Goal: Information Seeking & Learning: Learn about a topic

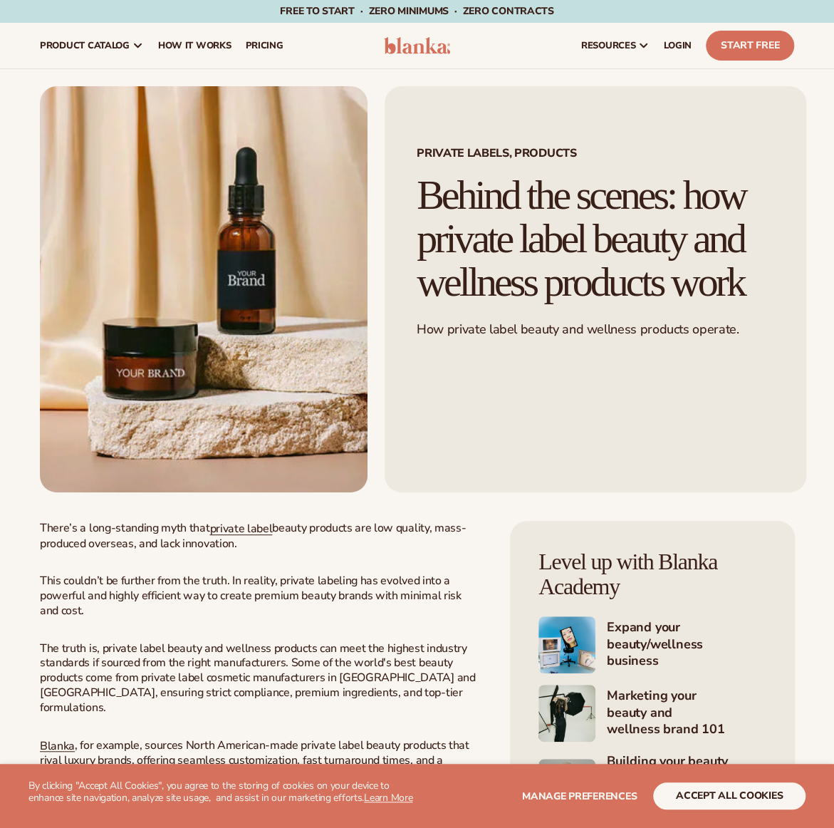
click at [397, 49] on img at bounding box center [417, 45] width 67 height 17
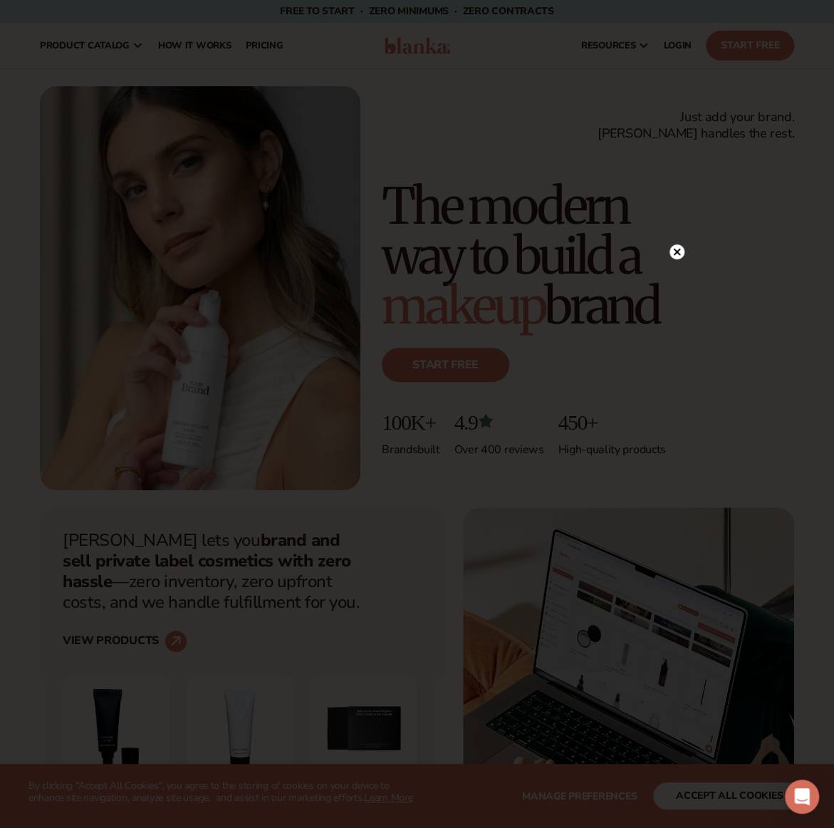
click at [678, 252] on circle at bounding box center [676, 251] width 15 height 15
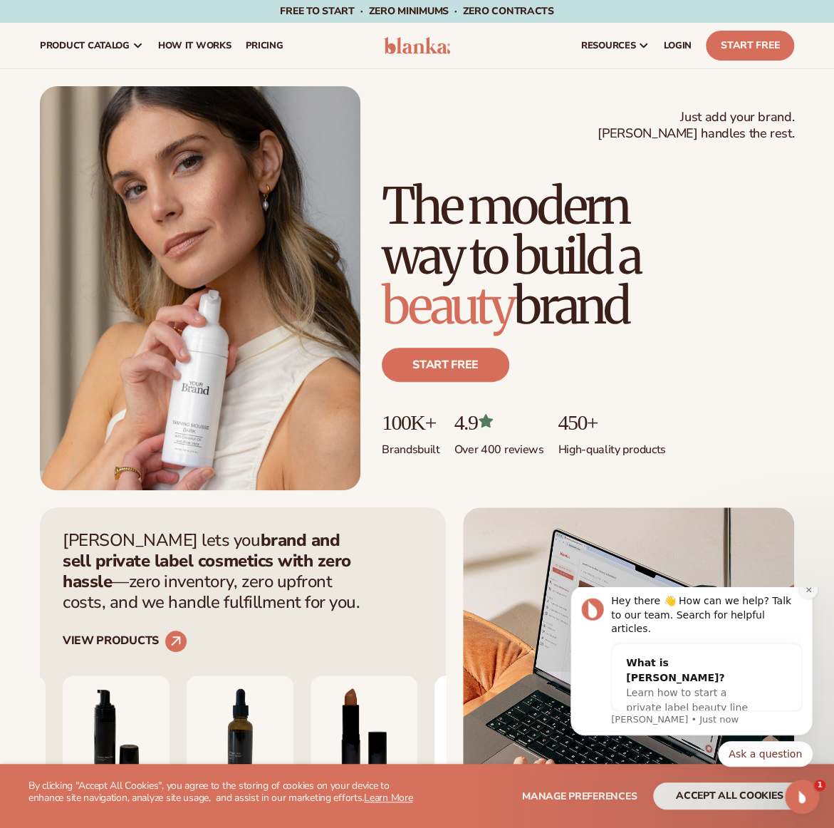
click at [807, 598] on button "Dismiss notification" at bounding box center [808, 589] width 19 height 19
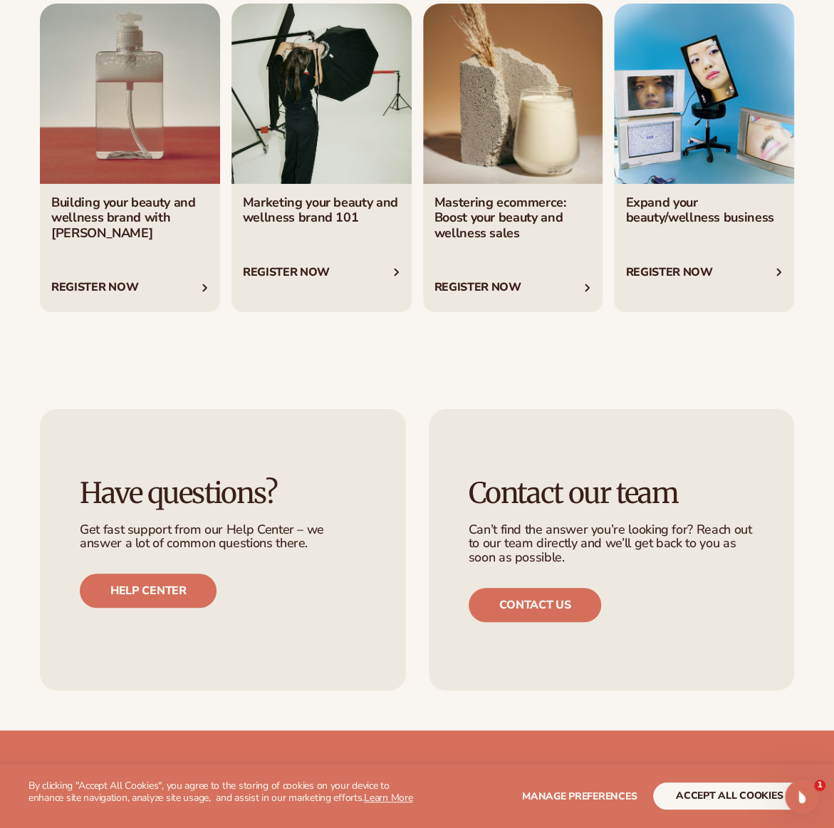
scroll to position [5128, 0]
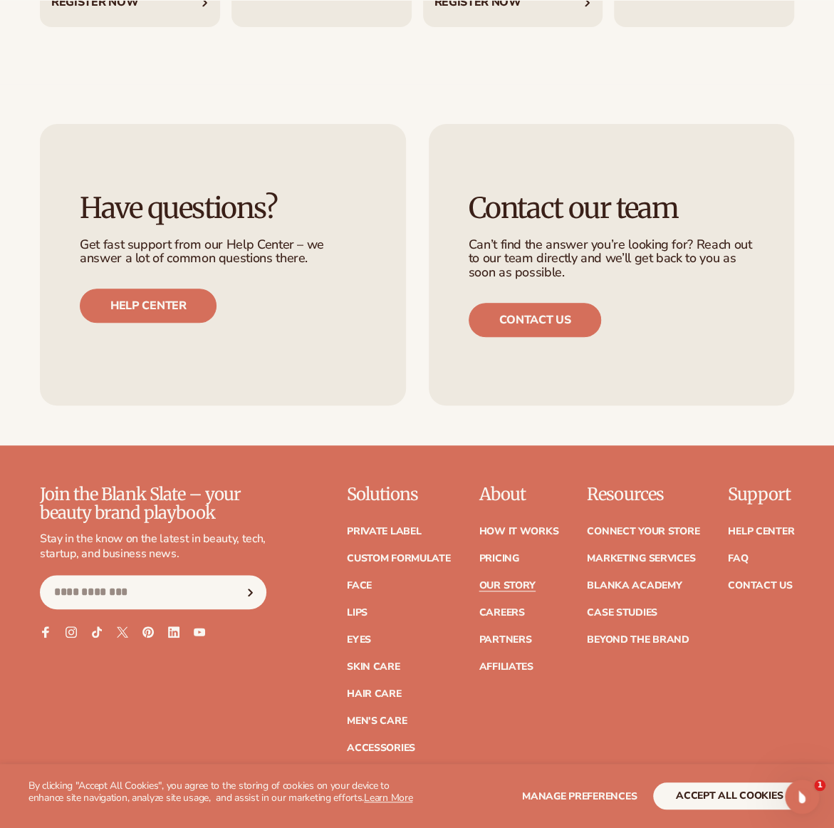
click at [523, 580] on link "Our Story" at bounding box center [507, 585] width 56 height 10
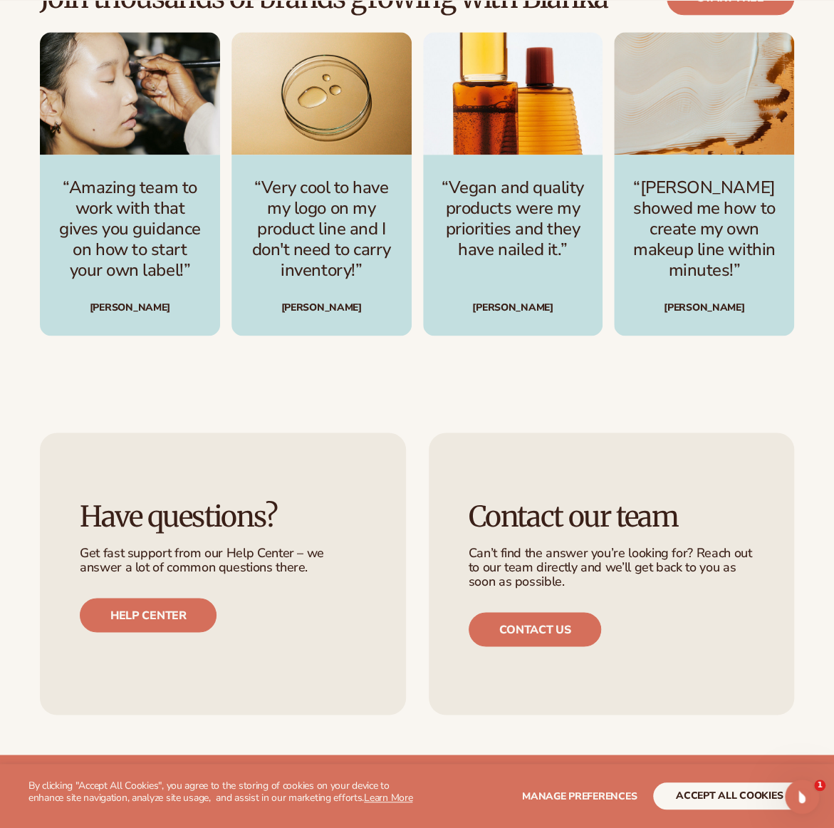
scroll to position [3490, 0]
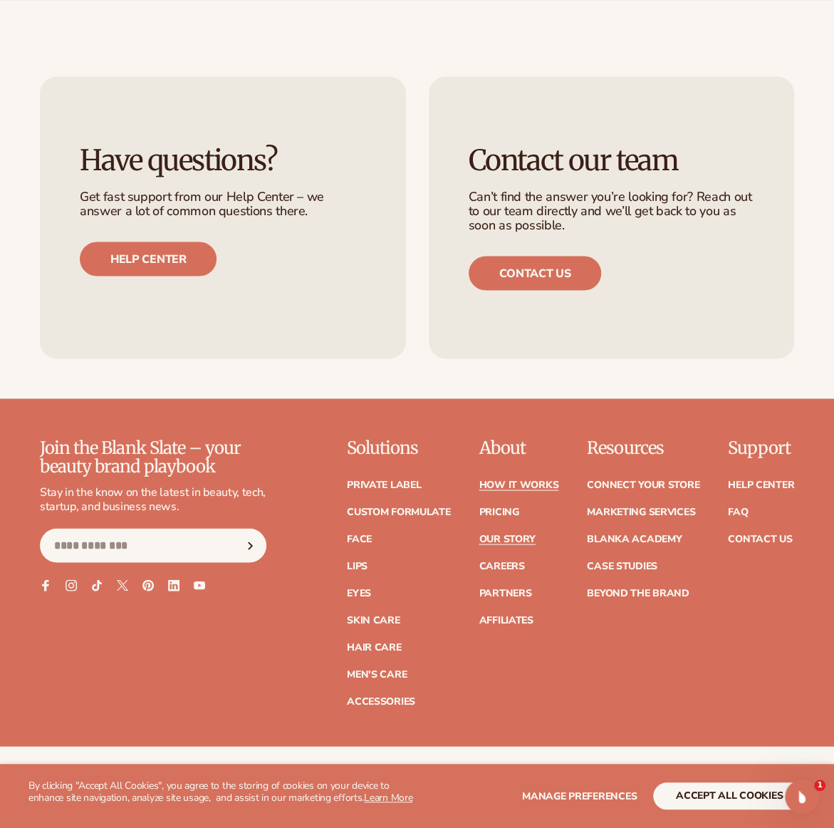
click at [491, 479] on link "How It Works" at bounding box center [519, 484] width 80 height 10
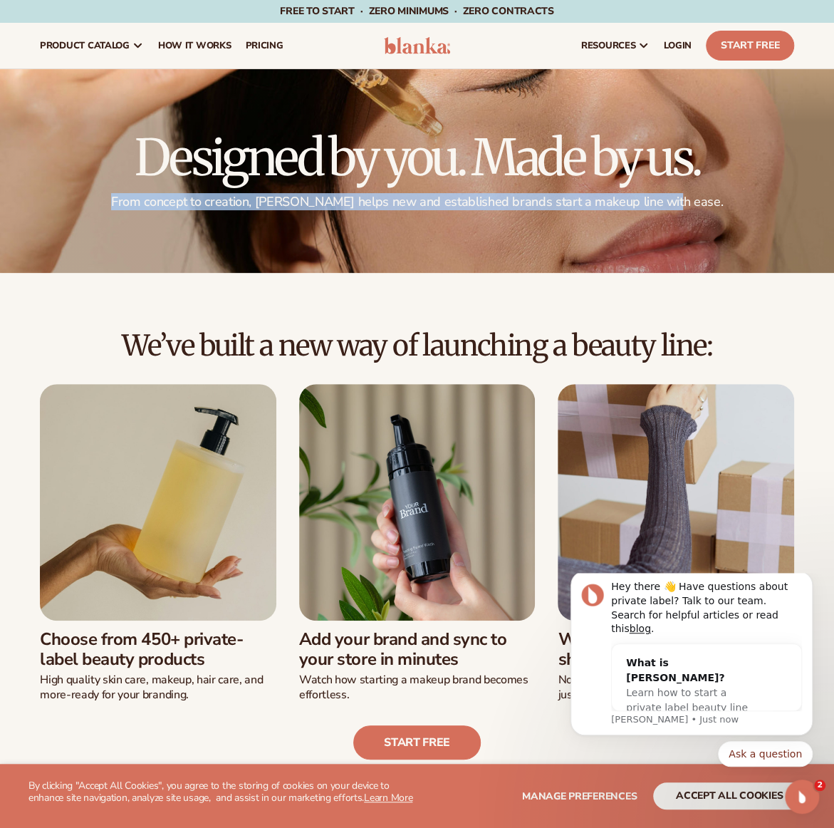
drag, startPoint x: 144, startPoint y: 200, endPoint x: 691, endPoint y: 206, distance: 547.0
click at [691, 206] on p "From concept to creation, Blanka helps new and established brands start a makeu…" at bounding box center [417, 202] width 754 height 16
copy p "From concept to creation, Blanka helps new and established brands start a makeu…"
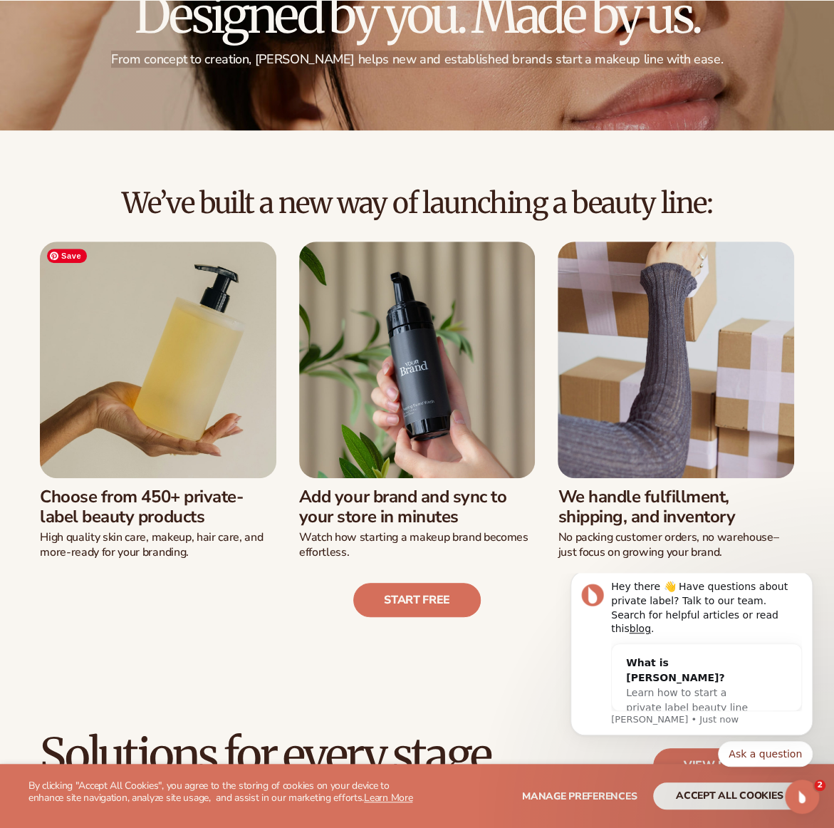
scroll to position [214, 0]
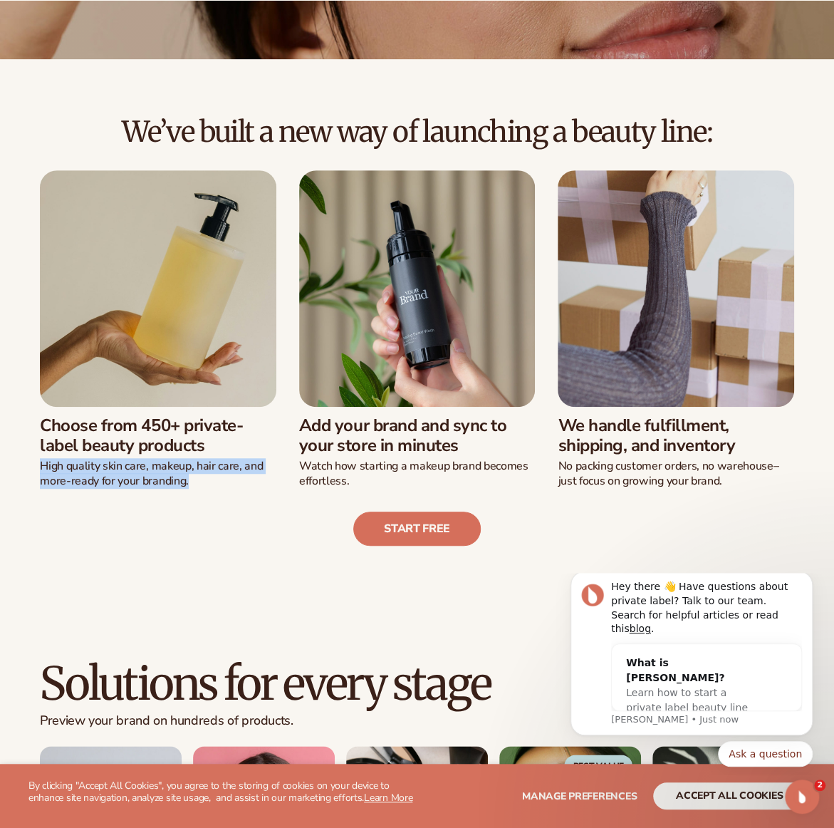
drag, startPoint x: 42, startPoint y: 467, endPoint x: 202, endPoint y: 475, distance: 159.7
click at [202, 475] on p "High quality skin care, makeup, hair care, and more-ready for your branding." at bounding box center [158, 474] width 236 height 30
copy p "High quality skin care, makeup, hair care, and more-ready for your branding."
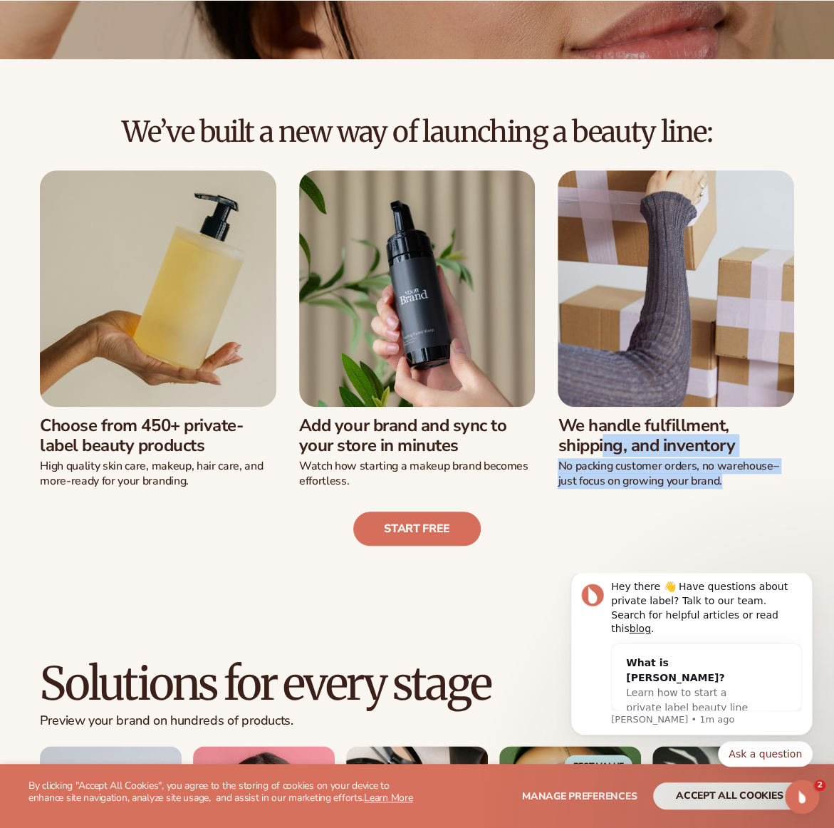
drag, startPoint x: 563, startPoint y: 424, endPoint x: 705, endPoint y: 475, distance: 150.7
click at [728, 478] on div "We handle fulfillment, shipping, and inventory No packing customer orders, no w…" at bounding box center [676, 448] width 236 height 82
copy div "We handle fulfillment, shipping, and inventory No packing customer orders, no w…"
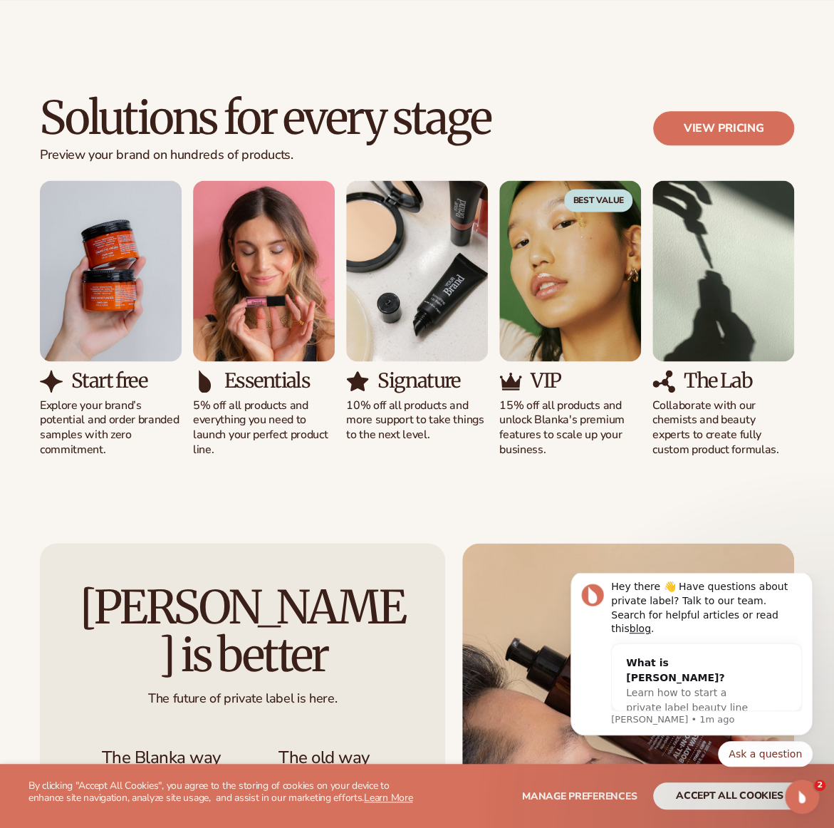
scroll to position [783, 0]
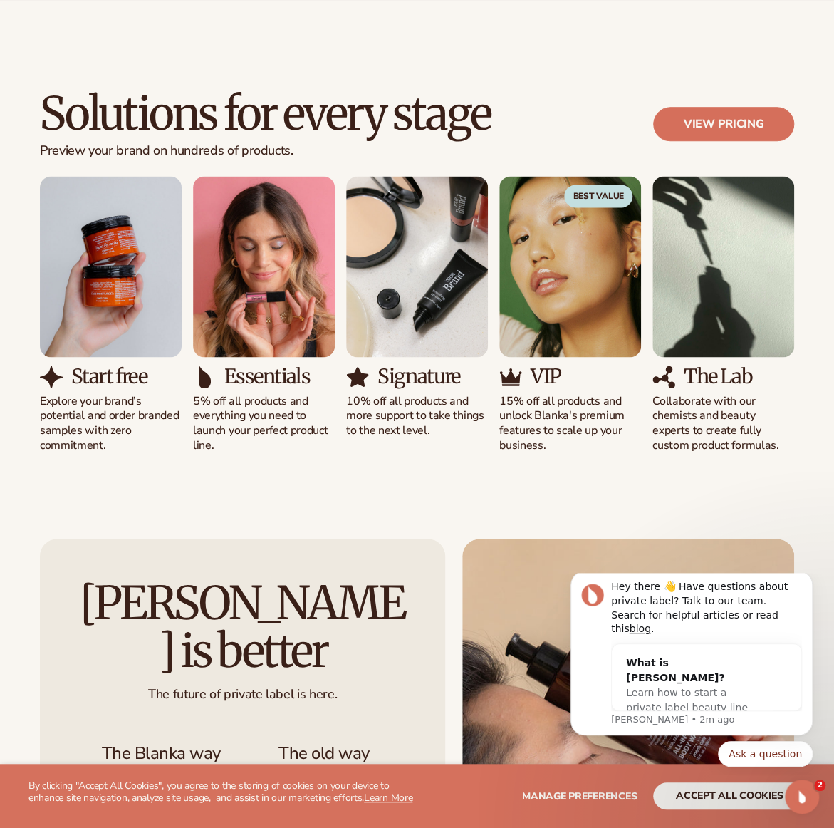
click at [47, 407] on p "Explore your brand’s potential and order branded samples with zero commitment." at bounding box center [111, 423] width 142 height 59
click at [120, 427] on p "Explore your brand’s potential and order branded samples with zero commitment." at bounding box center [111, 423] width 142 height 59
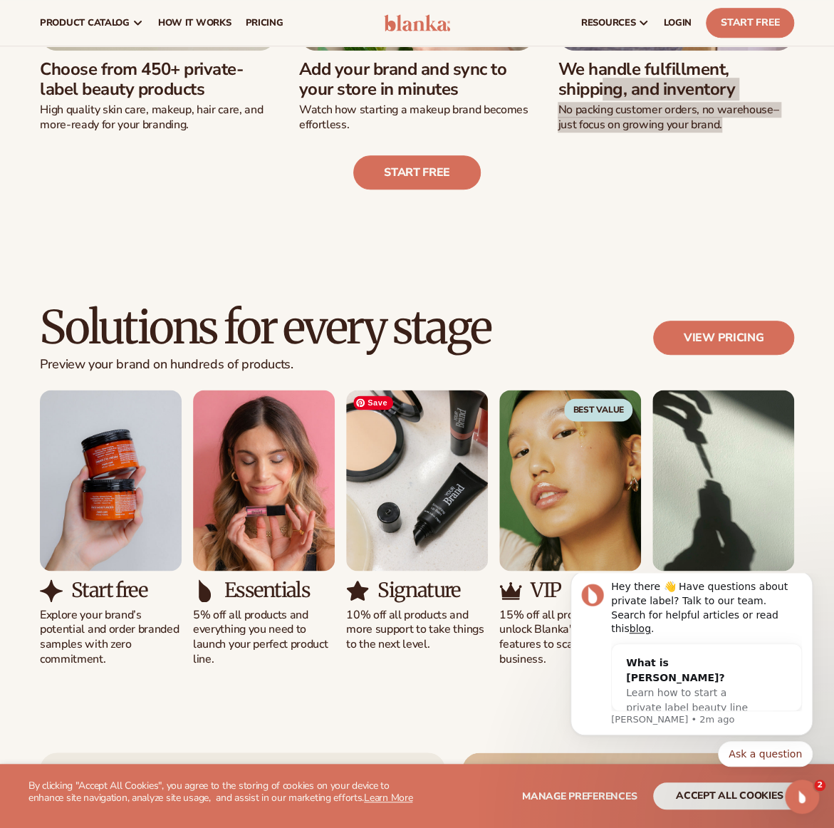
scroll to position [285, 0]
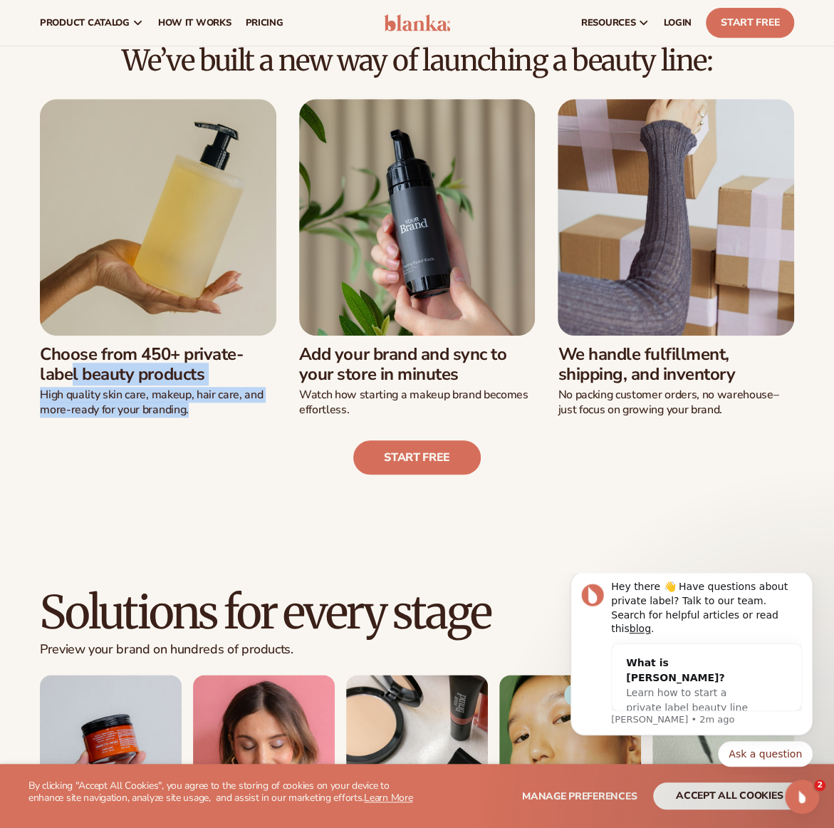
drag, startPoint x: 46, startPoint y: 353, endPoint x: 207, endPoint y: 405, distance: 169.1
click at [207, 405] on div "Choose from 450+ private-label beauty products High quality skin care, makeup, …" at bounding box center [158, 376] width 236 height 82
copy div "Choose from 450+ private-label beauty products High quality skin care, makeup, …"
click at [392, 16] on img at bounding box center [417, 22] width 67 height 17
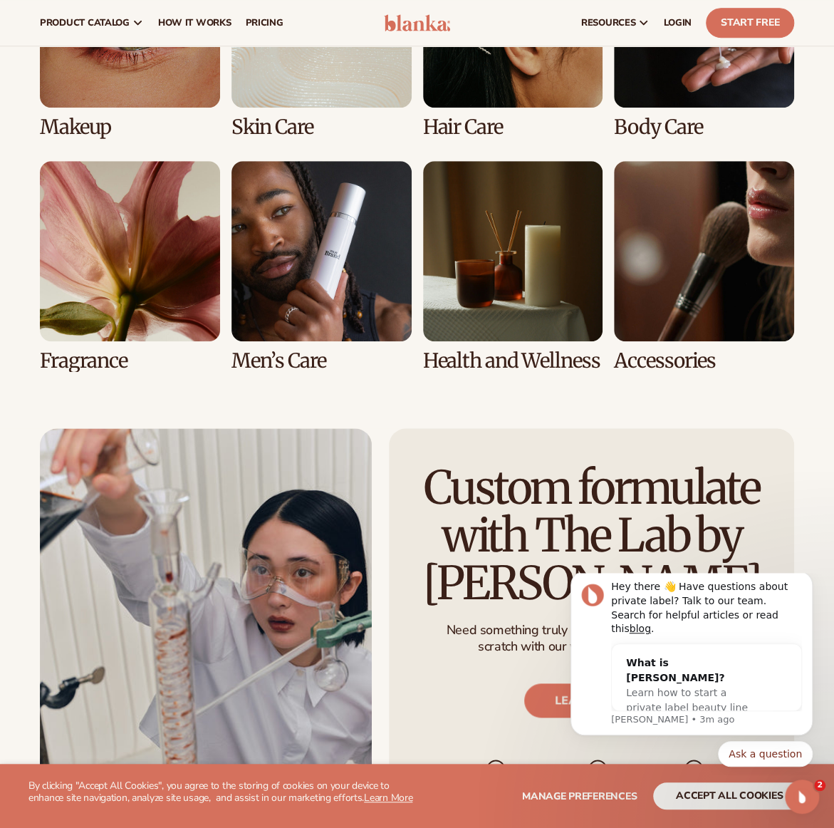
scroll to position [2706, 0]
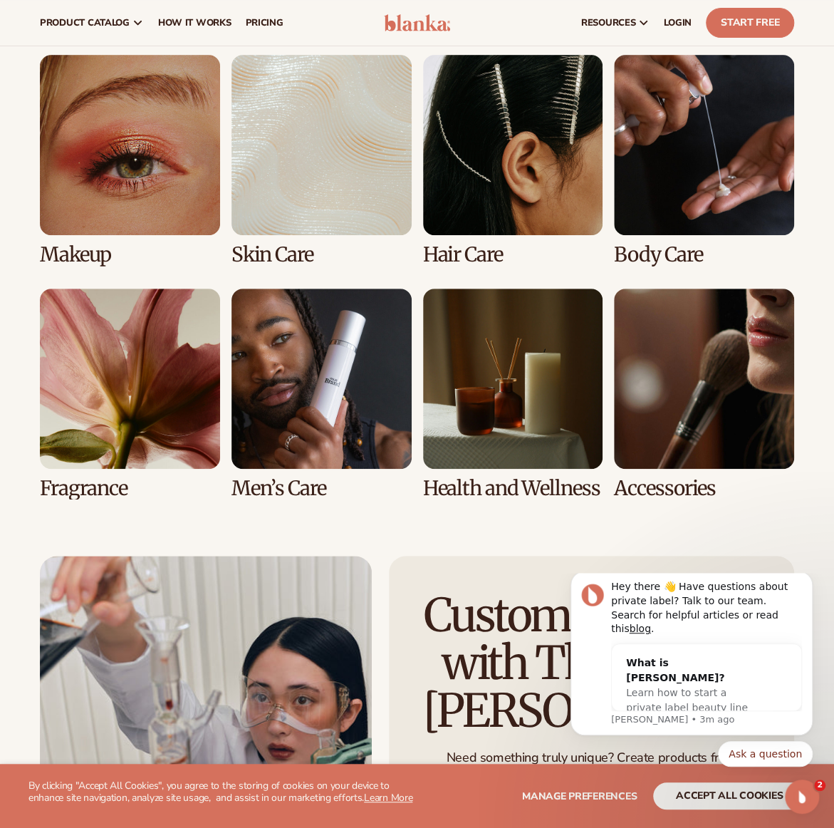
click at [152, 130] on link "1 / 8" at bounding box center [130, 160] width 180 height 211
click at [386, 172] on link "2 / 8" at bounding box center [321, 160] width 180 height 211
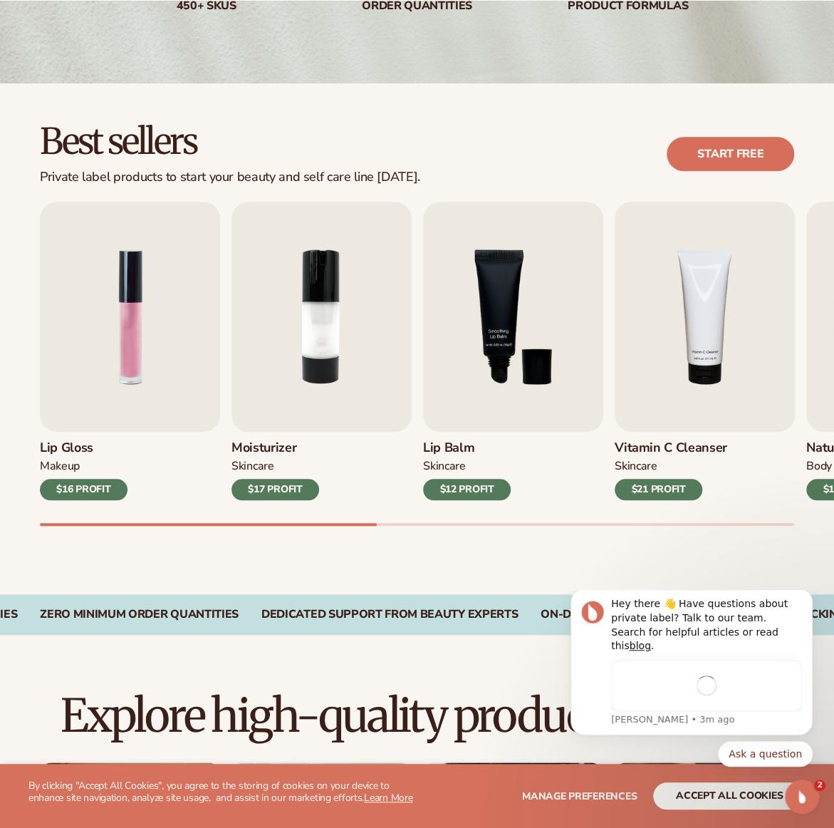
scroll to position [356, 0]
